Goal: Check status: Check status

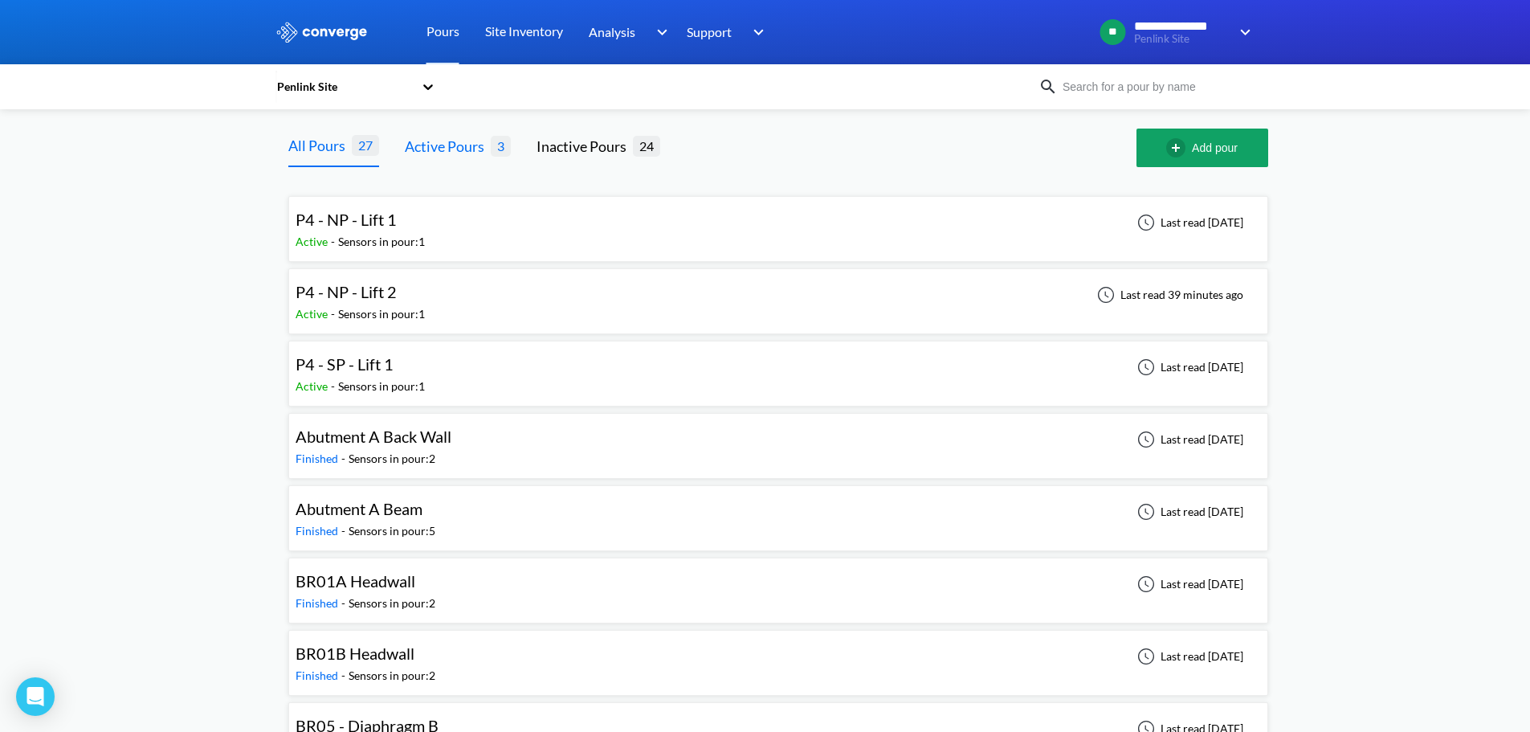
click at [467, 144] on div "Active Pours" at bounding box center [448, 146] width 86 height 22
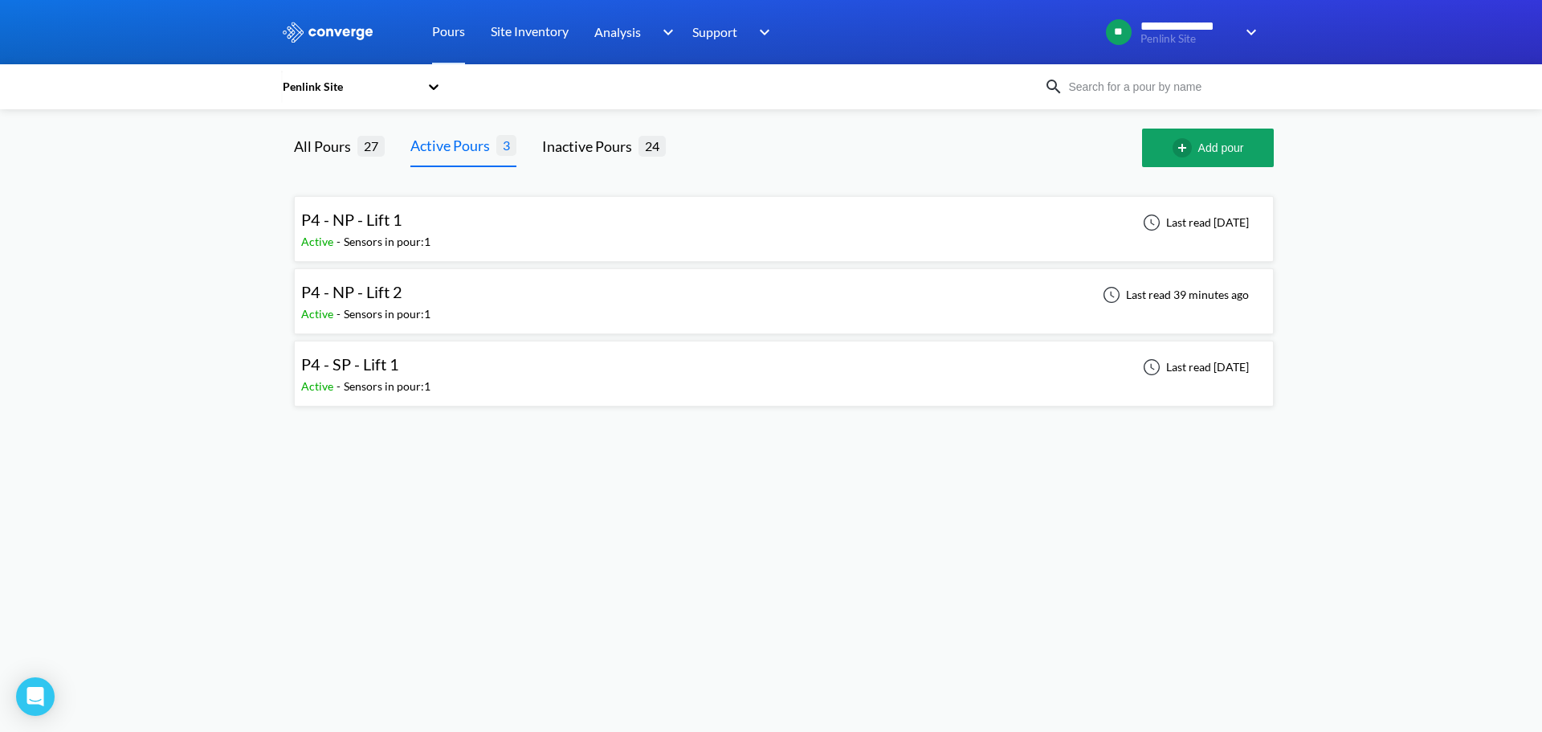
click at [480, 218] on div "P4 - NP - Lift 1 Active - Sensors in pour: 1 Last read [DATE]" at bounding box center [784, 228] width 966 height 51
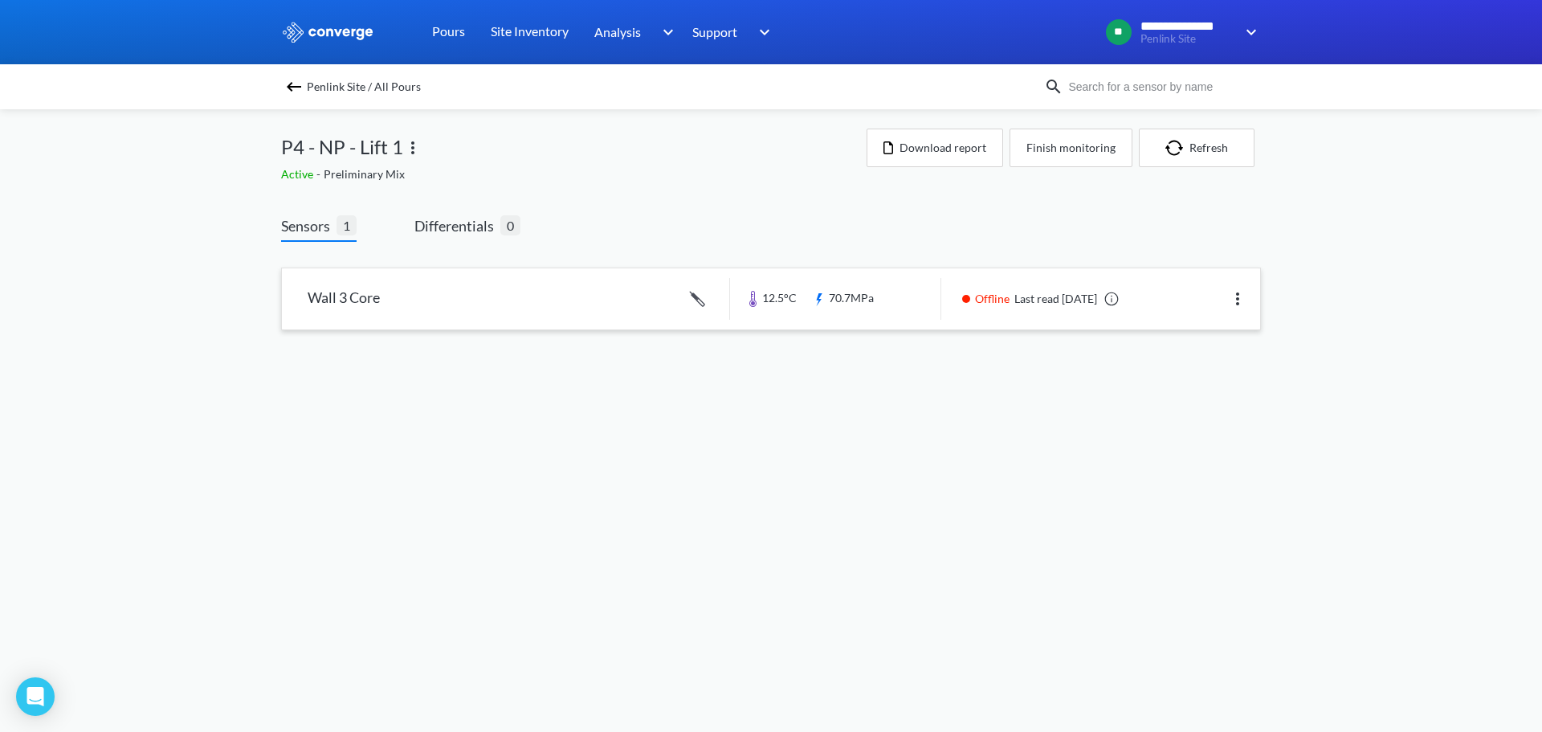
click at [589, 304] on link at bounding box center [771, 298] width 978 height 61
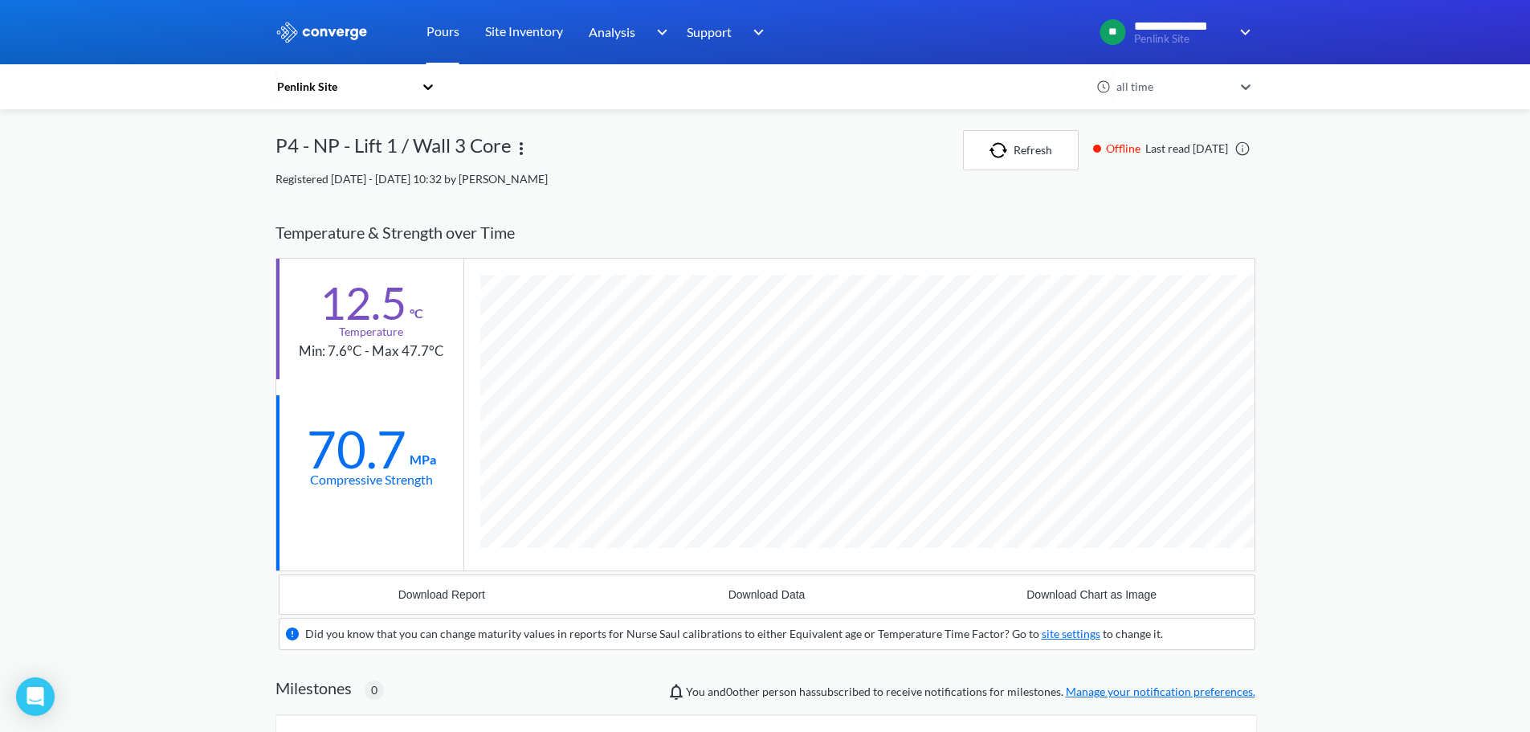
click at [438, 28] on link "Pours" at bounding box center [443, 32] width 33 height 64
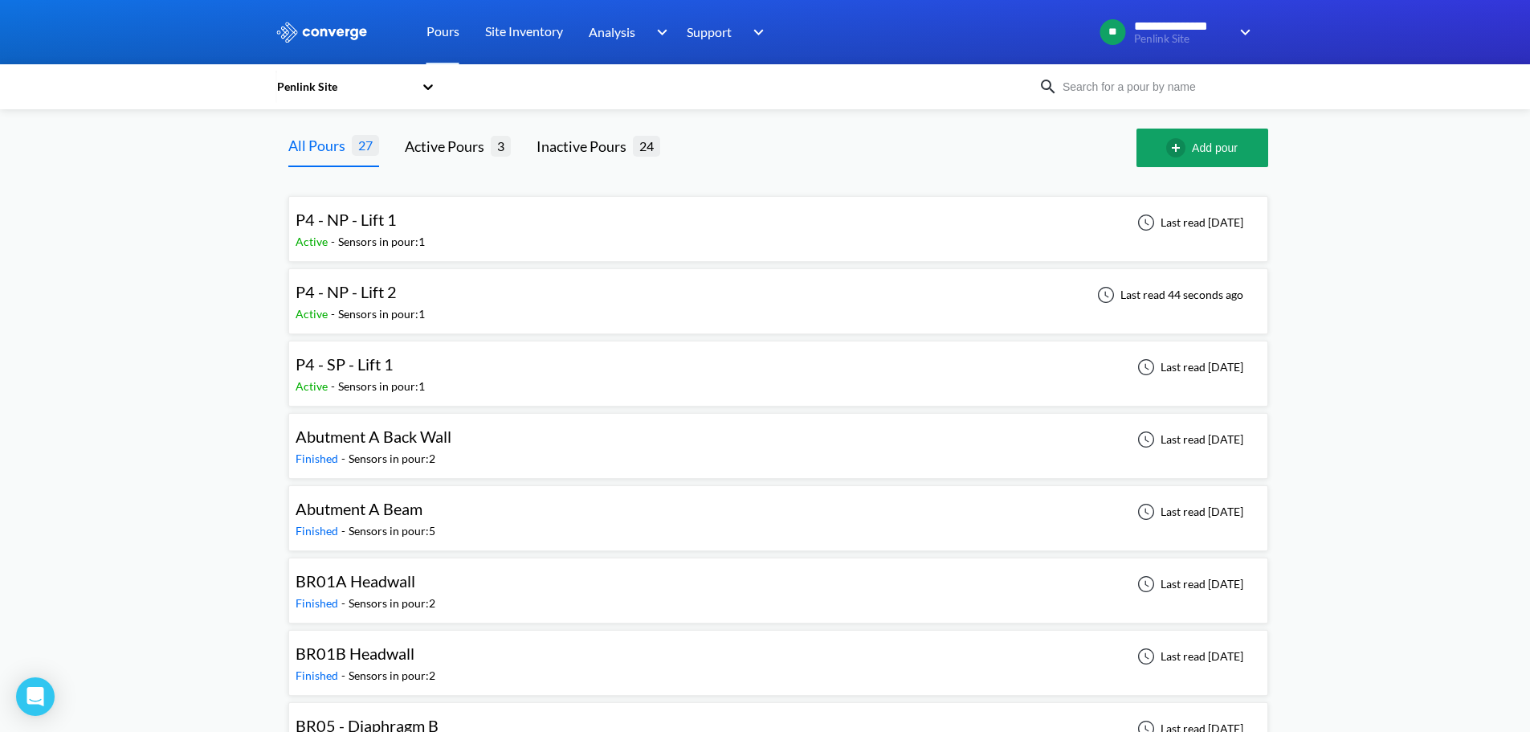
click at [366, 292] on span "P4 - NP - Lift 2" at bounding box center [346, 291] width 101 height 19
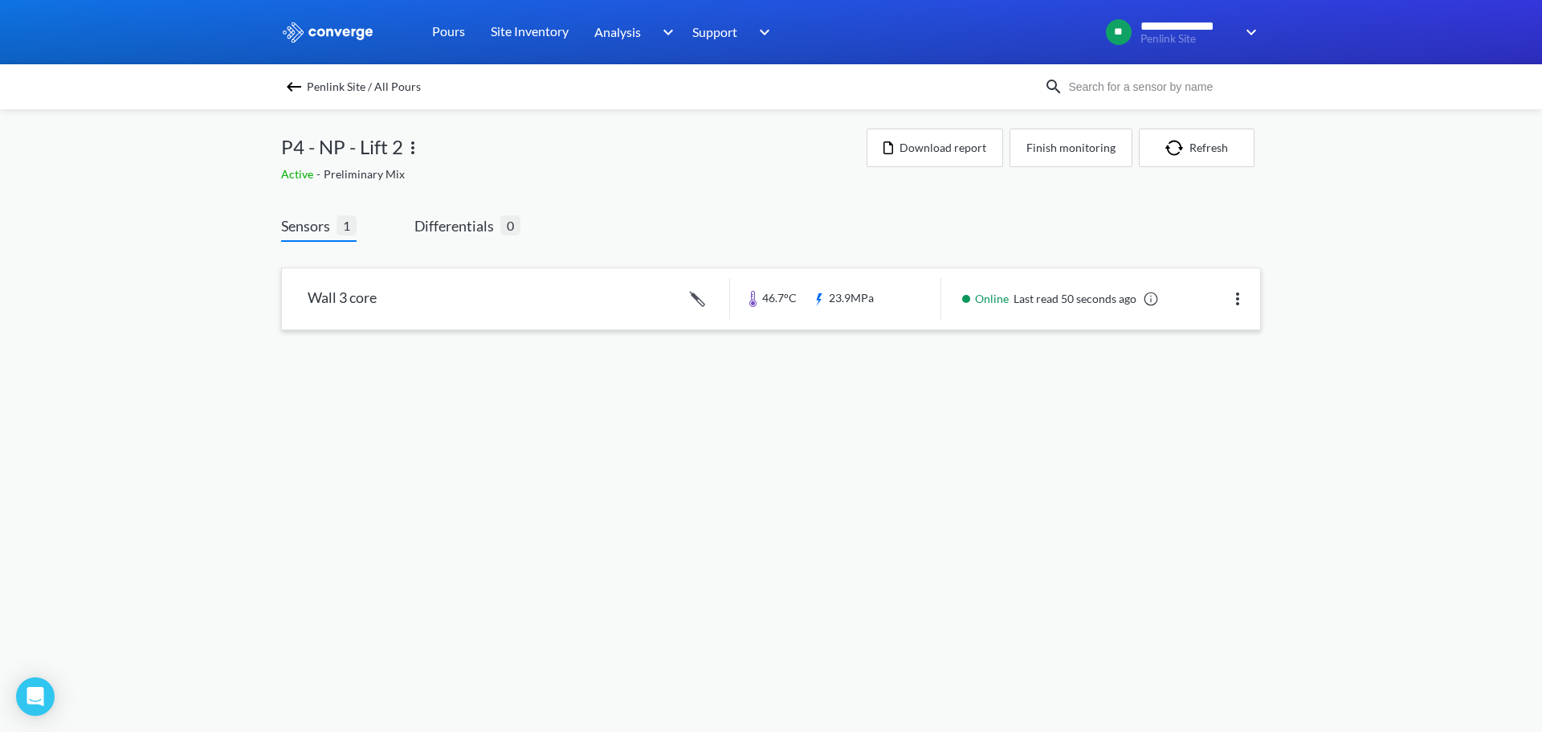
click at [557, 298] on link at bounding box center [771, 298] width 978 height 61
